Goal: Find specific page/section: Find specific page/section

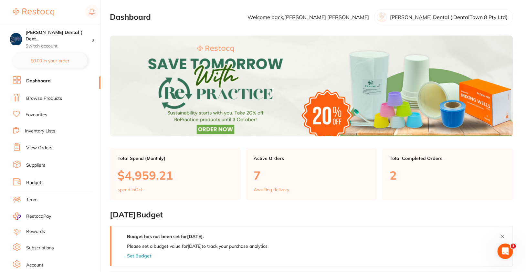
click at [54, 97] on link "Browse Products" at bounding box center [44, 98] width 36 height 6
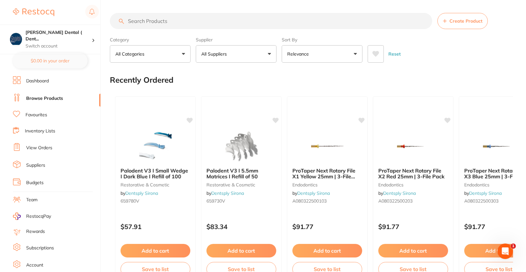
click at [203, 21] on input "search" at bounding box center [271, 21] width 322 height 16
click at [313, 21] on input "search" at bounding box center [271, 21] width 322 height 16
click at [341, 26] on input "search" at bounding box center [271, 21] width 322 height 16
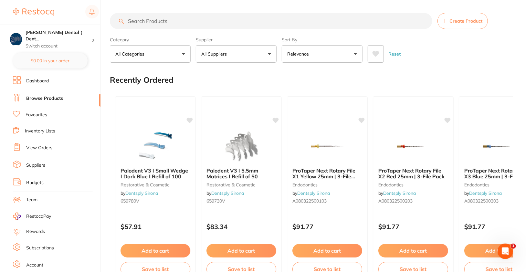
paste input "Hi guys, could you please add to independent 500 ml bags of [MEDICAL_DATA] : CH…"
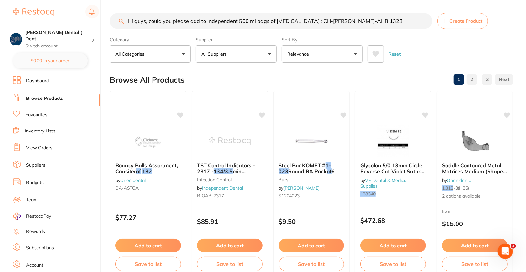
drag, startPoint x: 315, startPoint y: 22, endPoint x: 120, endPoint y: 18, distance: 195.0
click at [120, 18] on input "Hi guys, could you please add to independent 500 ml bags of [MEDICAL_DATA] : CH…" at bounding box center [271, 21] width 322 height 16
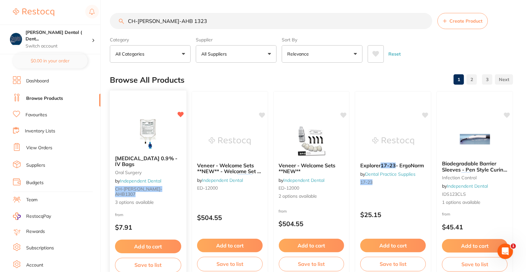
type input "CH-[PERSON_NAME]-AHB 1323"
click at [143, 132] on img at bounding box center [148, 133] width 42 height 33
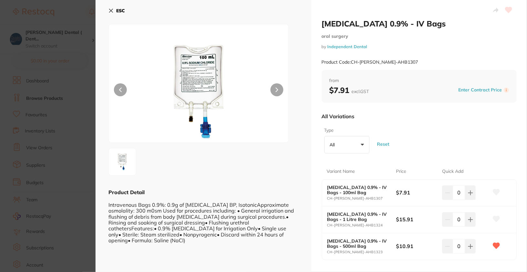
click at [70, 112] on section "[MEDICAL_DATA] 0.9% - IV Bags [MEDICAL_DATA] by Independent Dental Product Code…" at bounding box center [263, 136] width 527 height 272
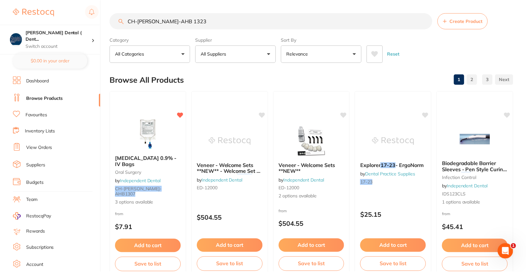
scroll to position [1, 0]
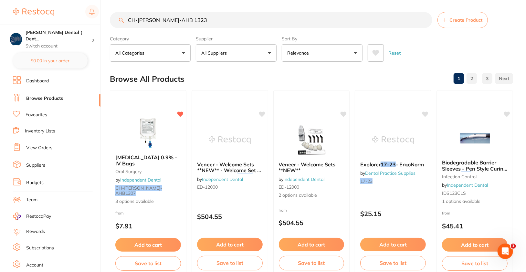
click at [47, 146] on link "View Orders" at bounding box center [39, 148] width 26 height 6
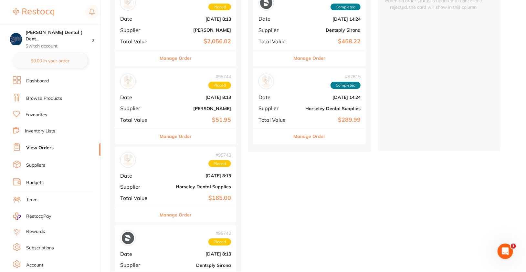
scroll to position [100, 0]
